Goal: Transaction & Acquisition: Purchase product/service

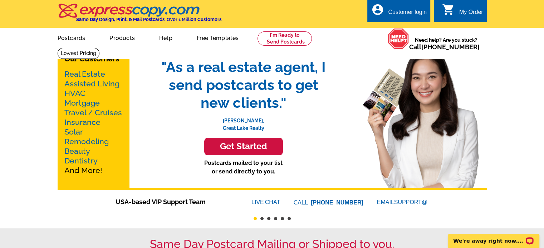
click at [82, 76] on link "Real Estate" at bounding box center [84, 74] width 41 height 9
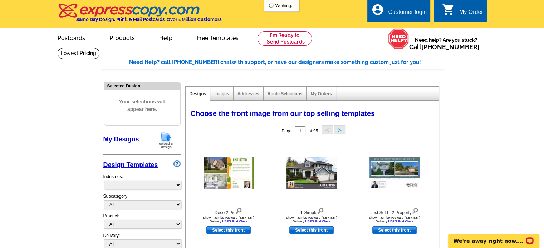
select select "785"
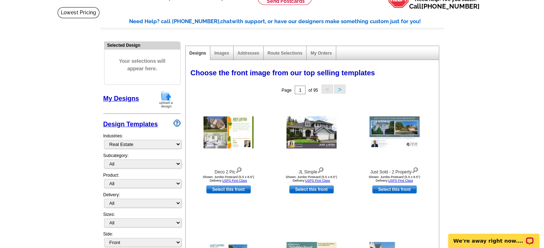
scroll to position [36, 0]
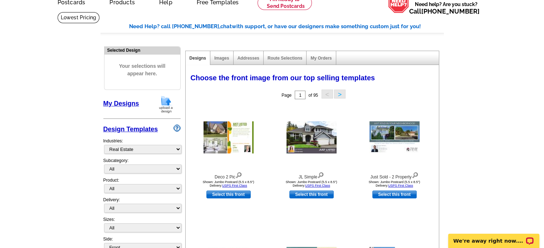
click at [223, 63] on div "Images" at bounding box center [221, 58] width 23 height 14
click at [224, 61] on link "Images" at bounding box center [221, 58] width 15 height 5
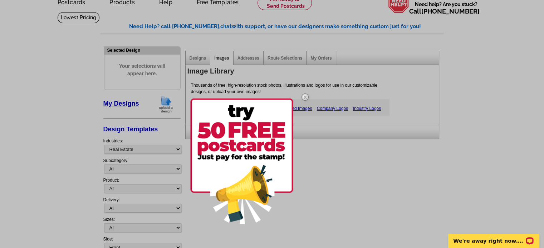
click at [249, 60] on div at bounding box center [272, 124] width 544 height 248
click at [303, 96] on img at bounding box center [305, 97] width 21 height 21
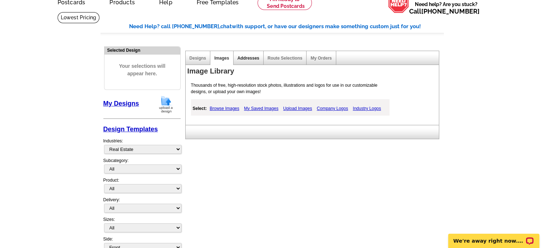
click at [250, 60] on link "Addresses" at bounding box center [248, 58] width 22 height 5
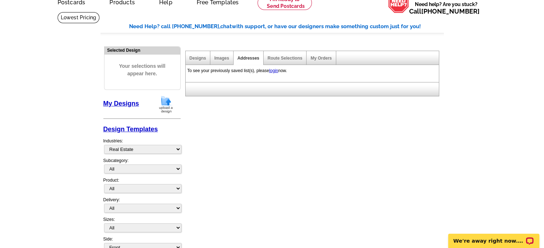
click at [280, 61] on div "Route Selections" at bounding box center [284, 58] width 43 height 14
click at [200, 60] on link "Designs" at bounding box center [197, 58] width 17 height 5
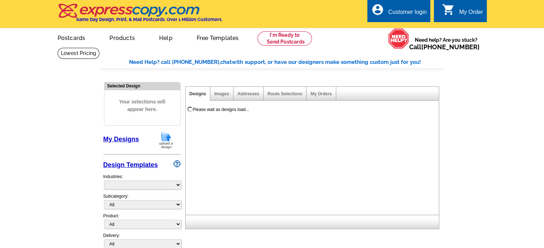
select select "785"
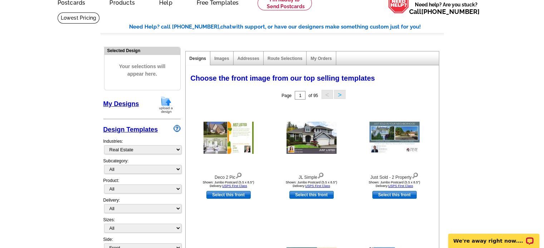
scroll to position [36, 0]
click at [225, 139] on img at bounding box center [228, 138] width 50 height 32
